Goal: Navigation & Orientation: Find specific page/section

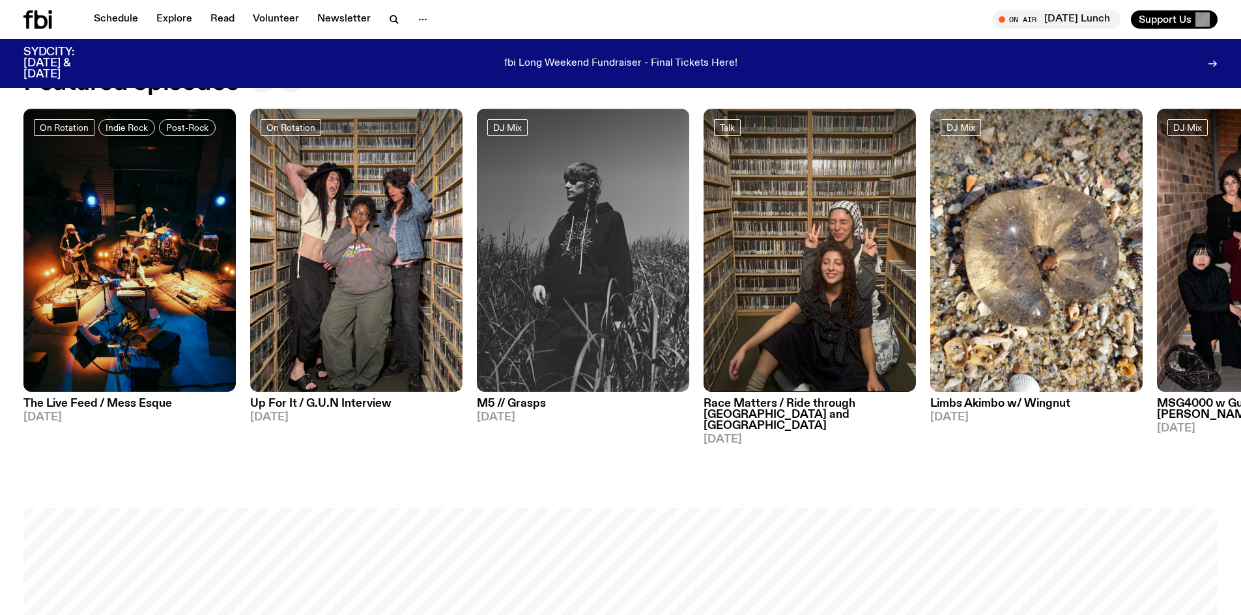
scroll to position [647, 0]
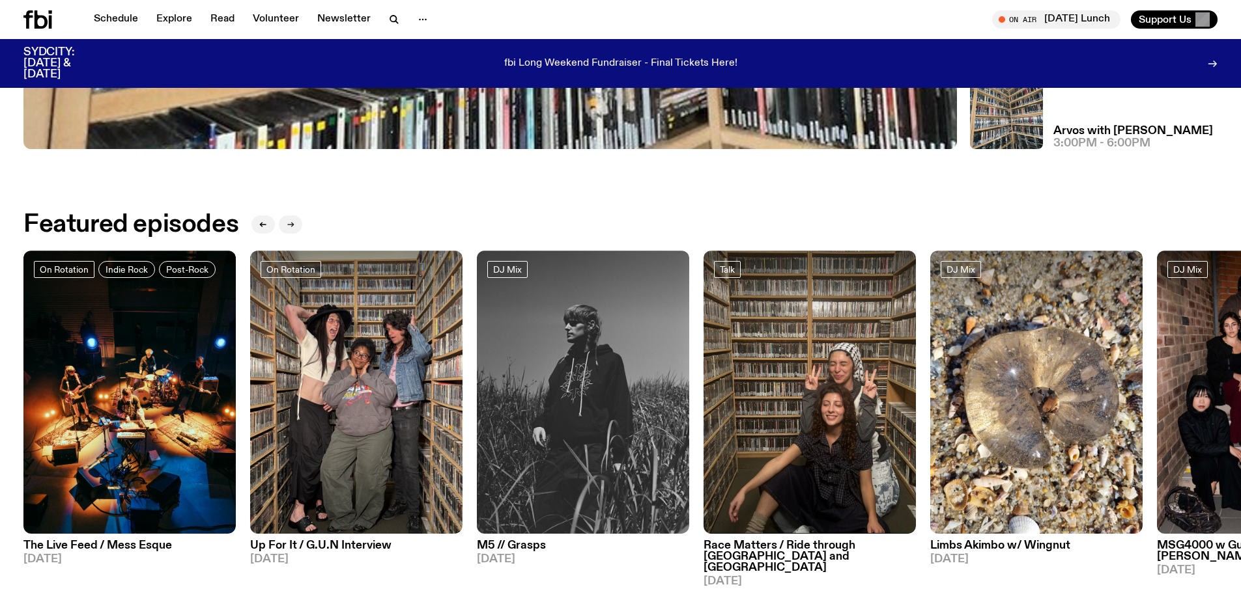
click at [294, 229] on button "button" at bounding box center [290, 225] width 23 height 18
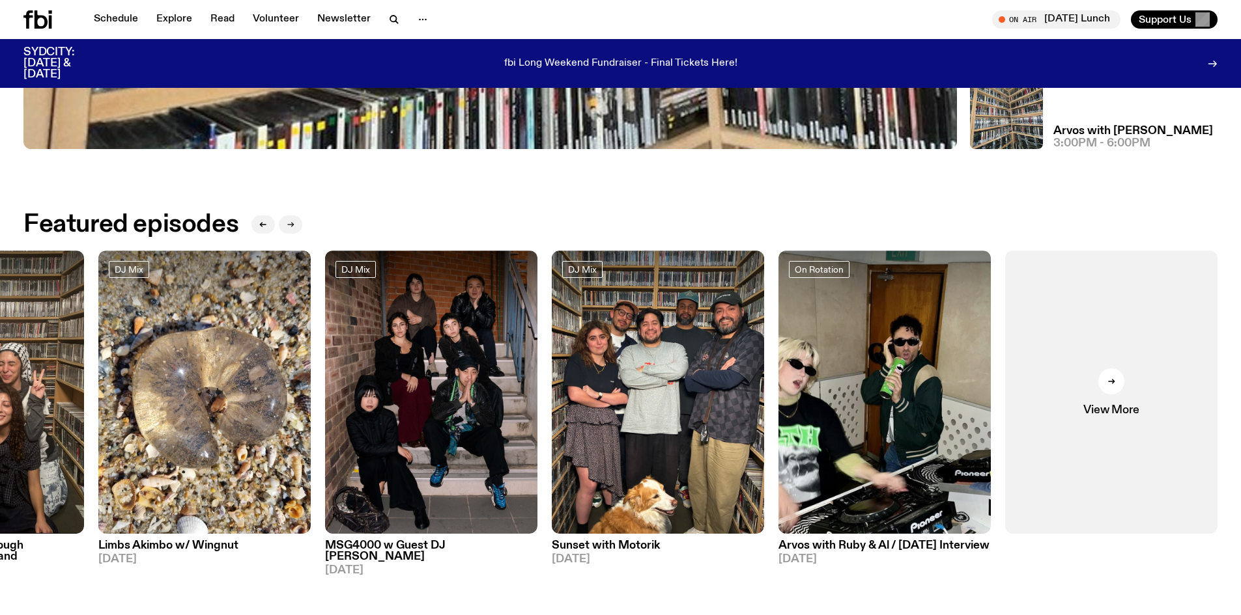
click at [292, 229] on button "button" at bounding box center [290, 225] width 23 height 18
click at [1108, 380] on icon at bounding box center [1111, 382] width 8 height 8
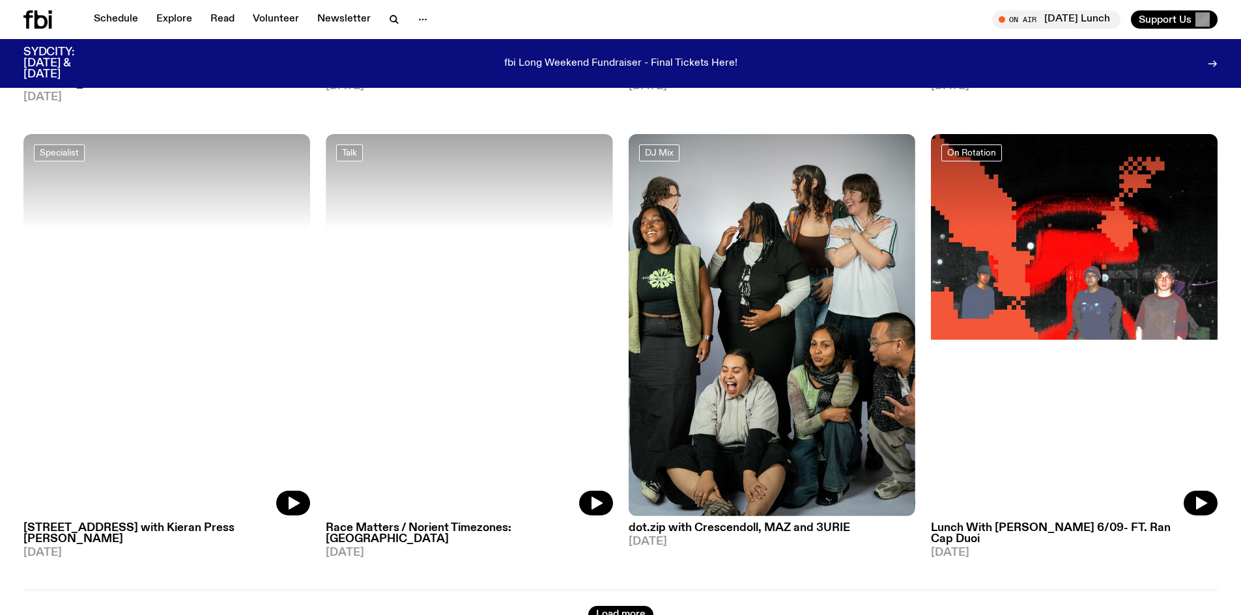
scroll to position [2534, 0]
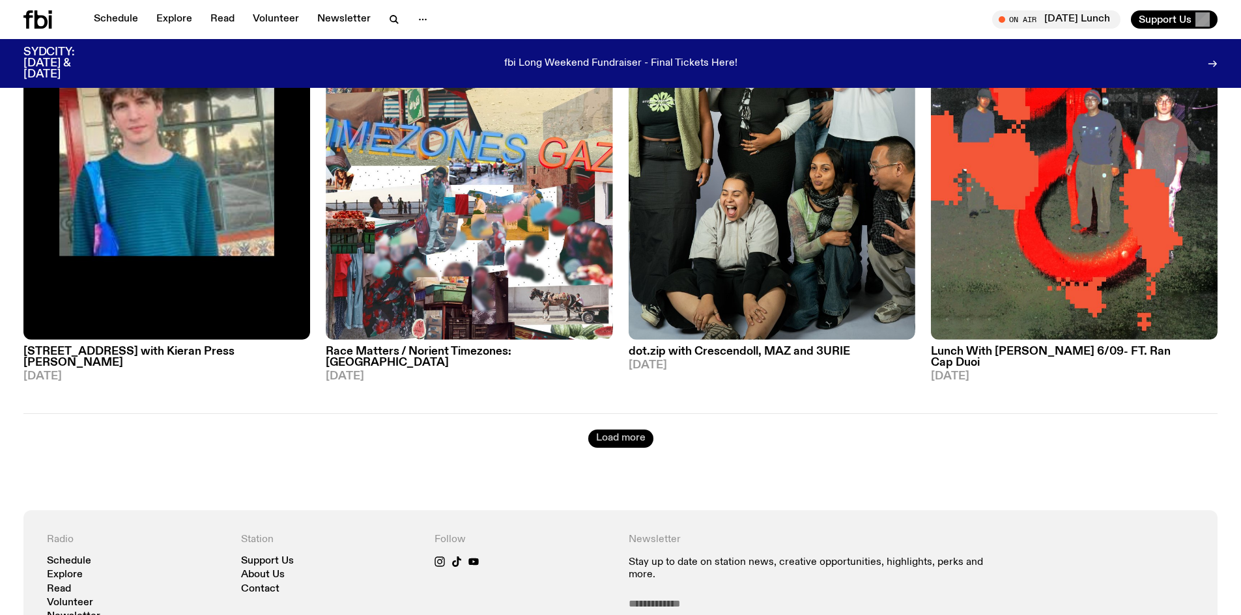
click at [620, 430] on button "Load more" at bounding box center [620, 439] width 65 height 18
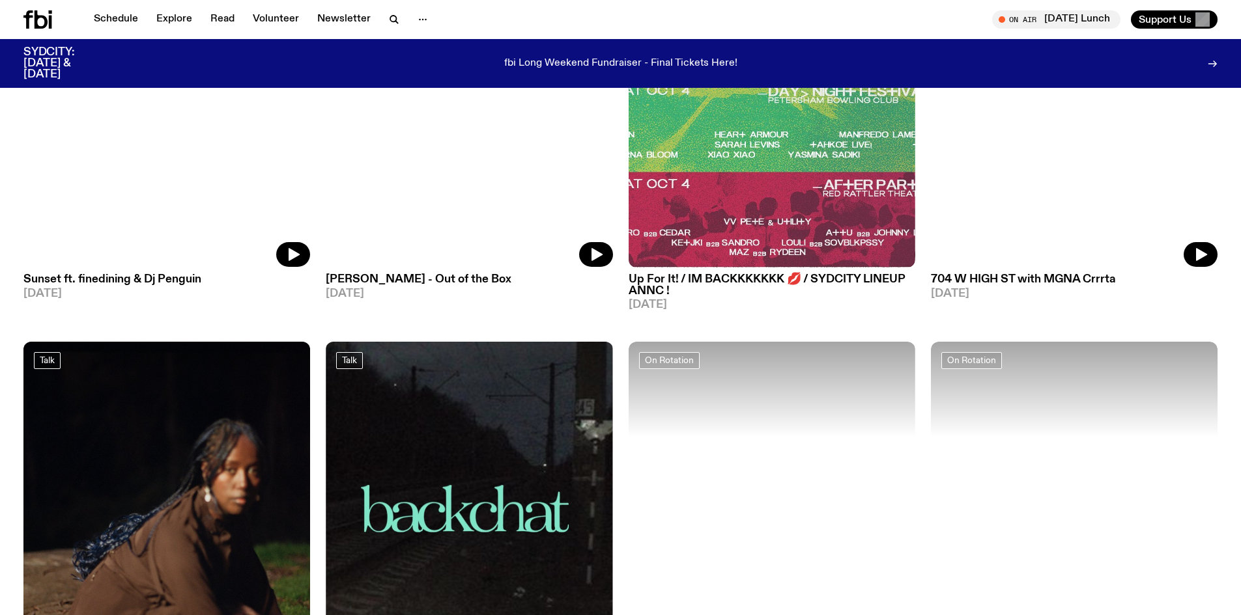
scroll to position [3641, 0]
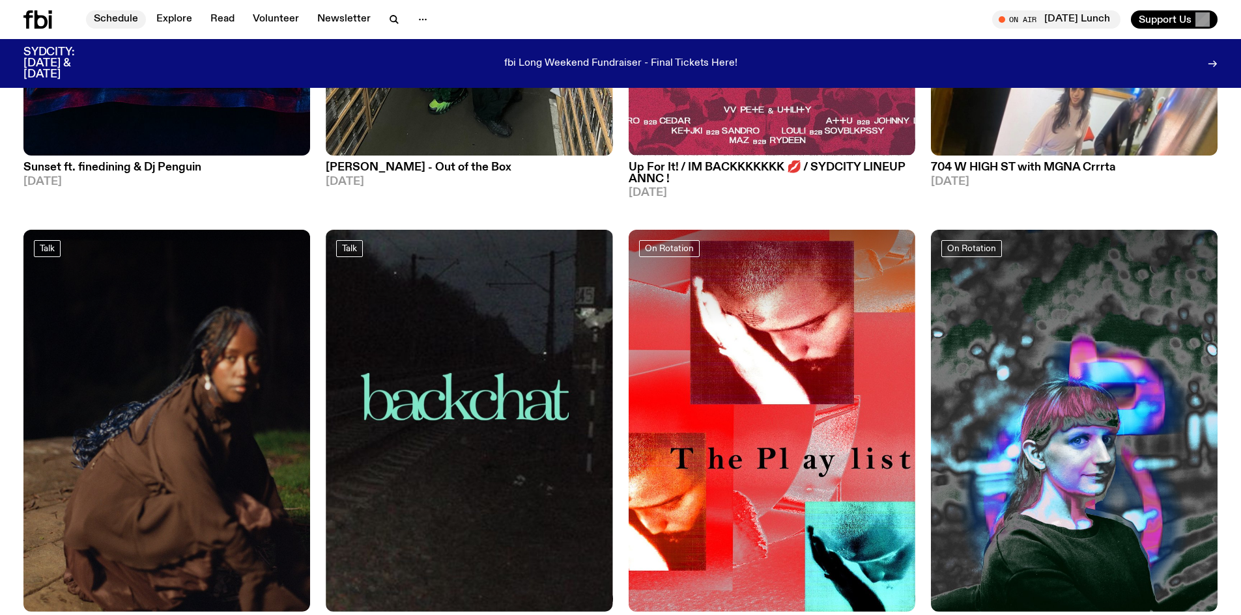
click at [101, 21] on link "Schedule" at bounding box center [116, 19] width 60 height 18
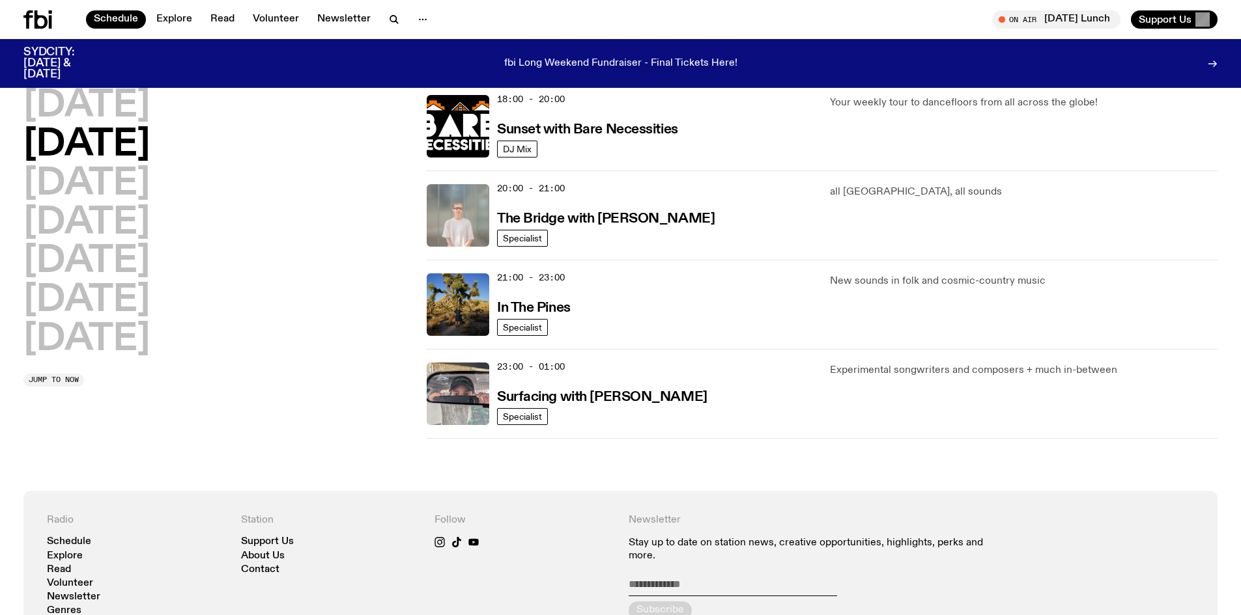
scroll to position [582, 0]
